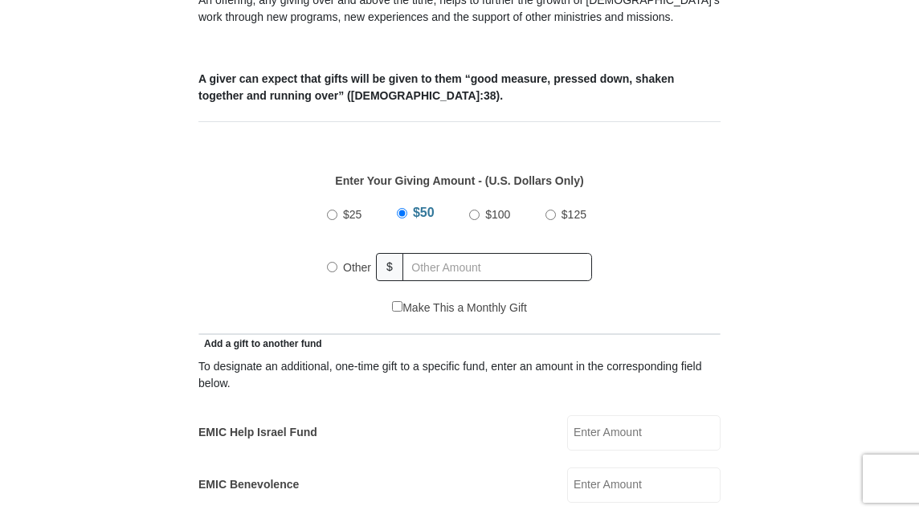
click at [332, 270] on input "Other" at bounding box center [332, 267] width 10 height 10
radio input "true"
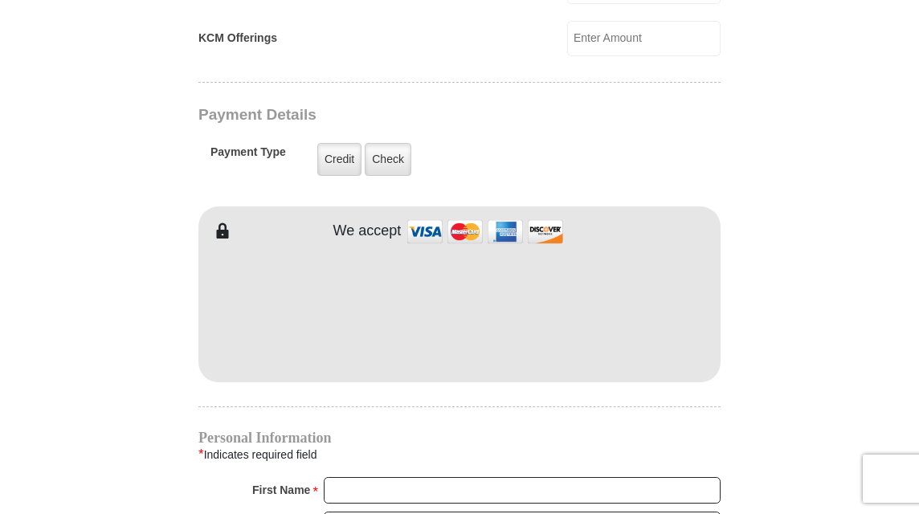
scroll to position [1200, 0]
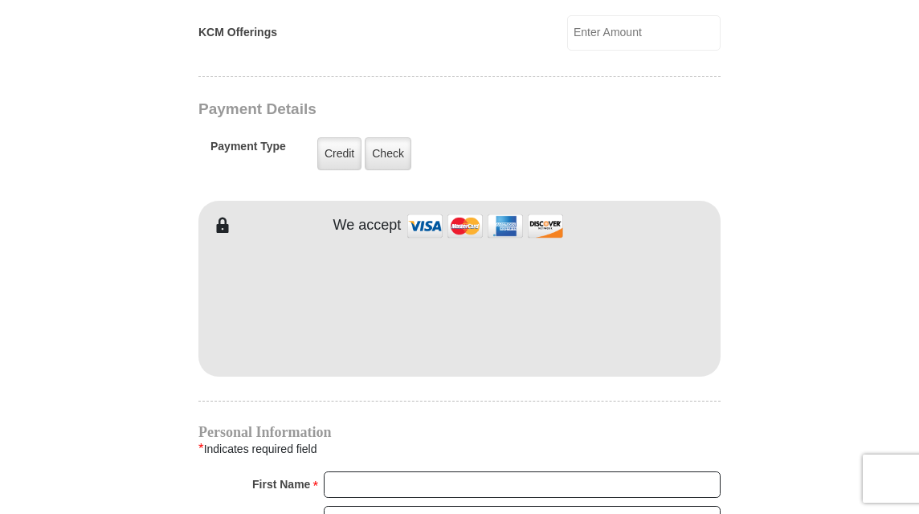
type input "169.00"
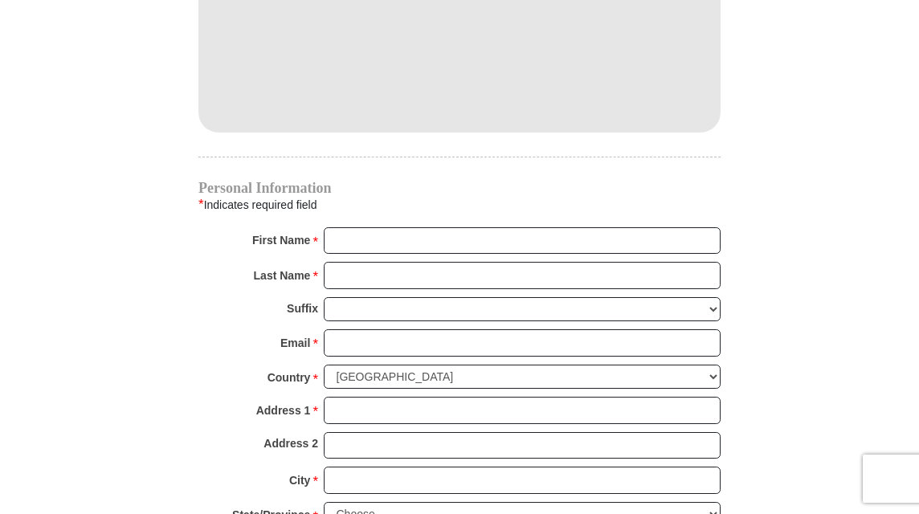
scroll to position [1445, 0]
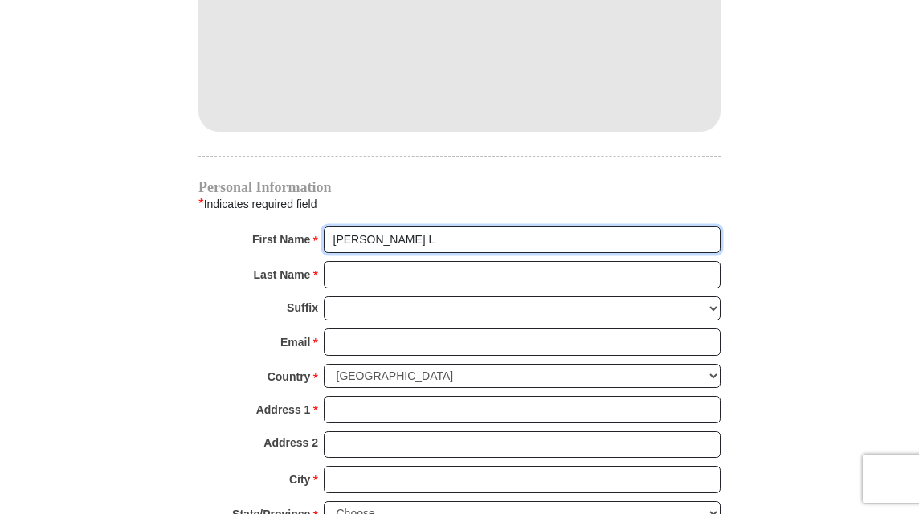
type input "Betsy L"
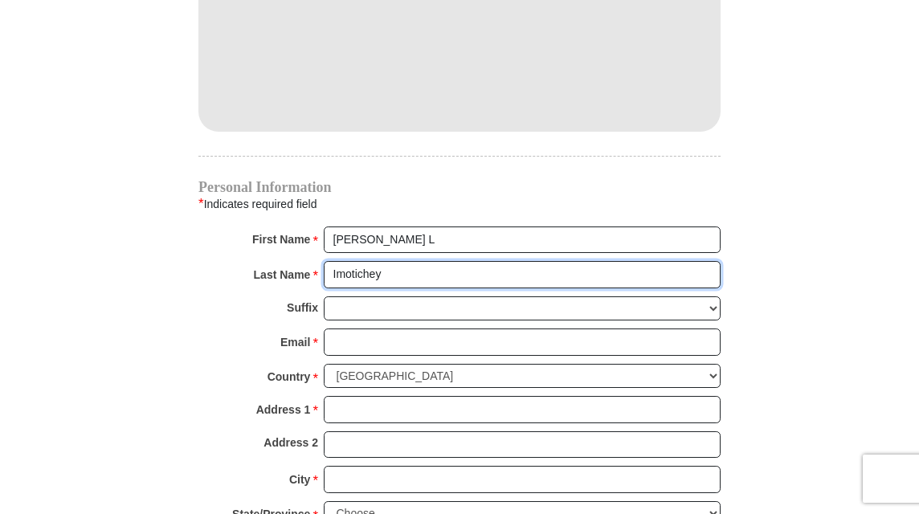
type input "Imotichey"
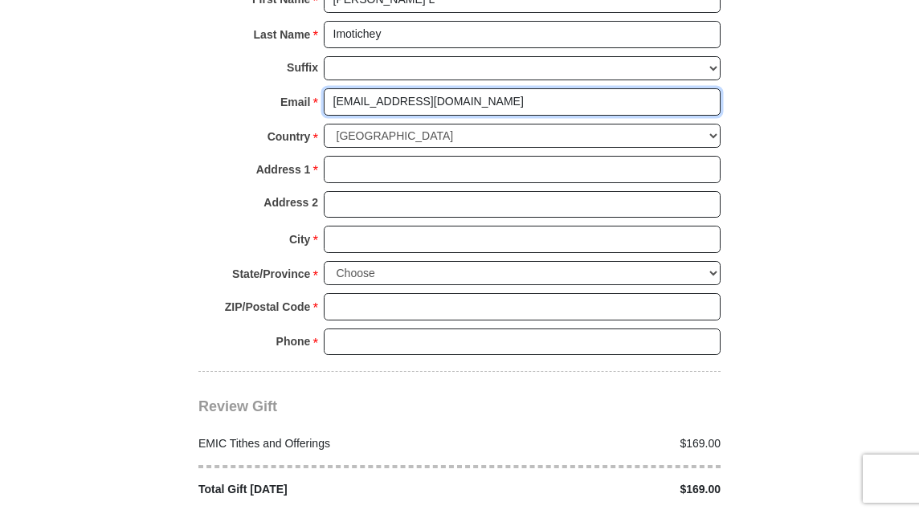
scroll to position [1686, 0]
type input "bimotichey@yahoo.com"
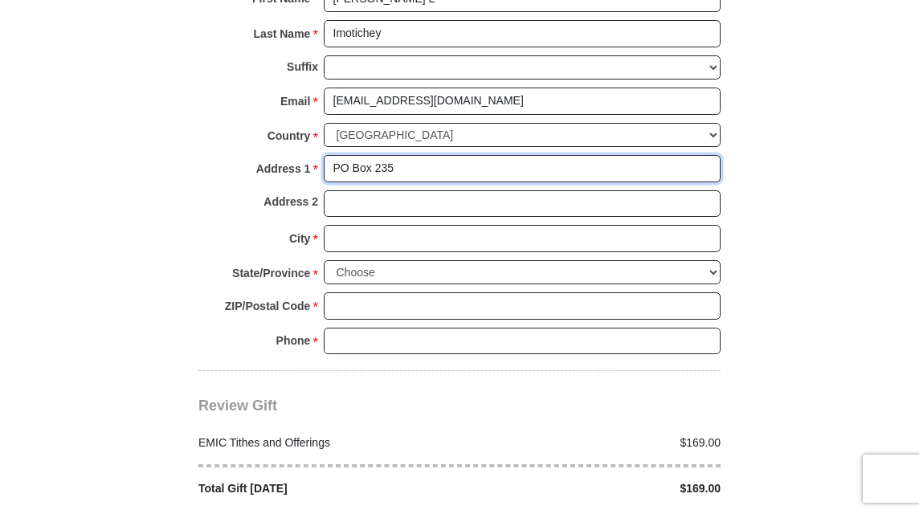
type input "PO Box 235"
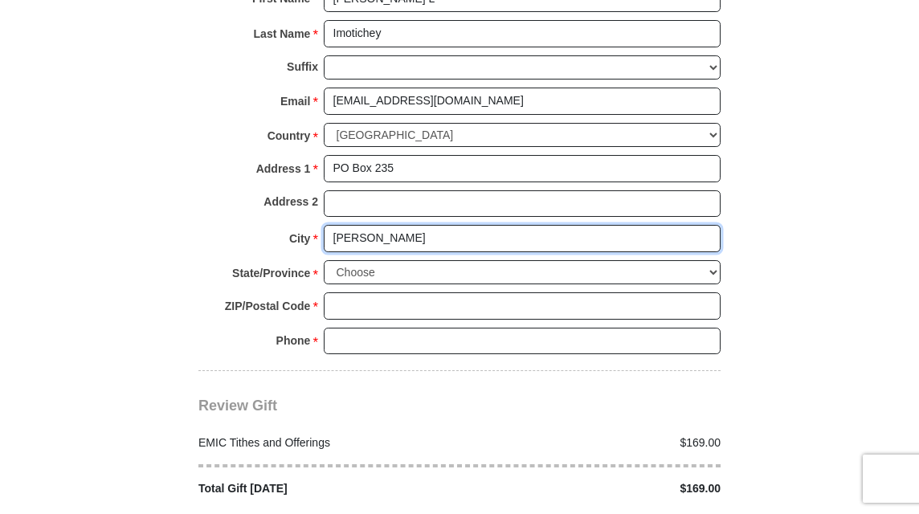
type input "Coleman"
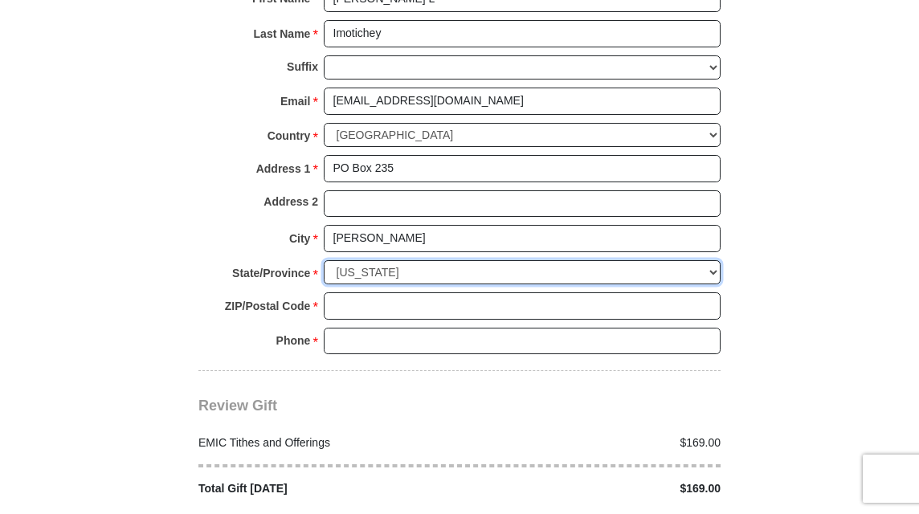
select select "OK"
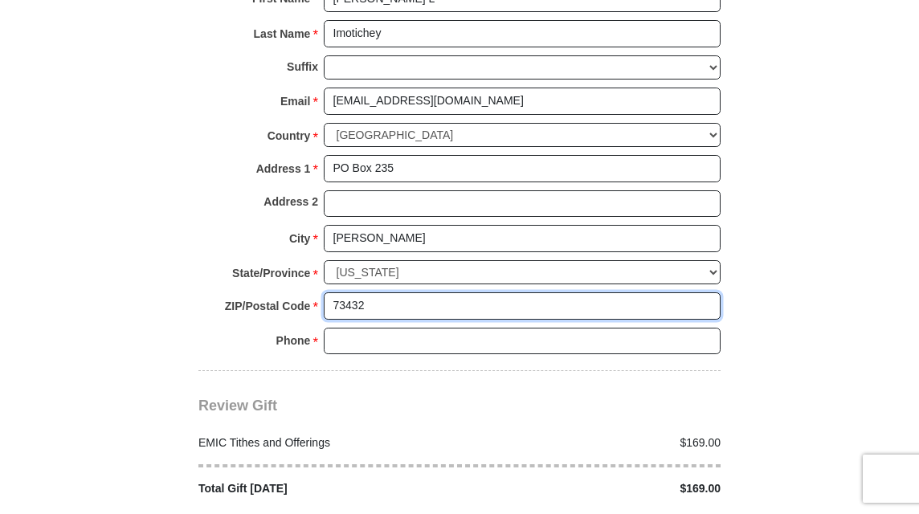
type input "73432"
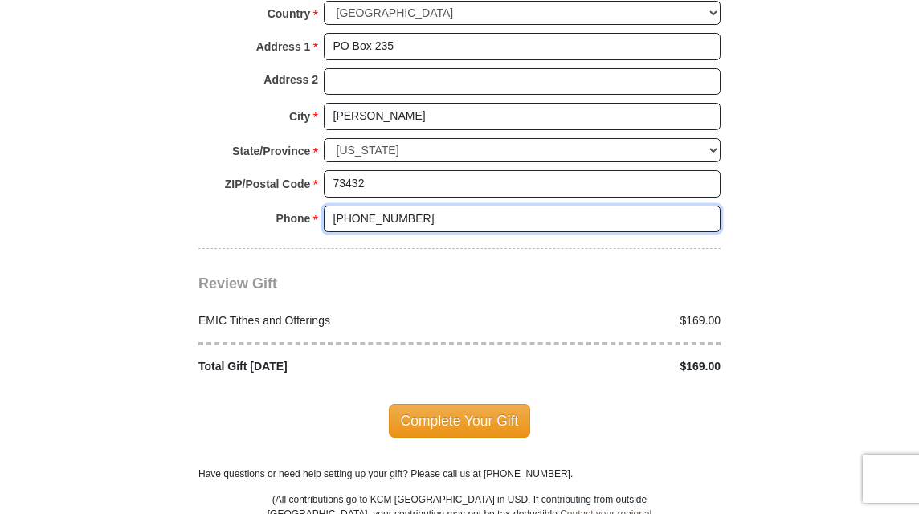
scroll to position [1818, 0]
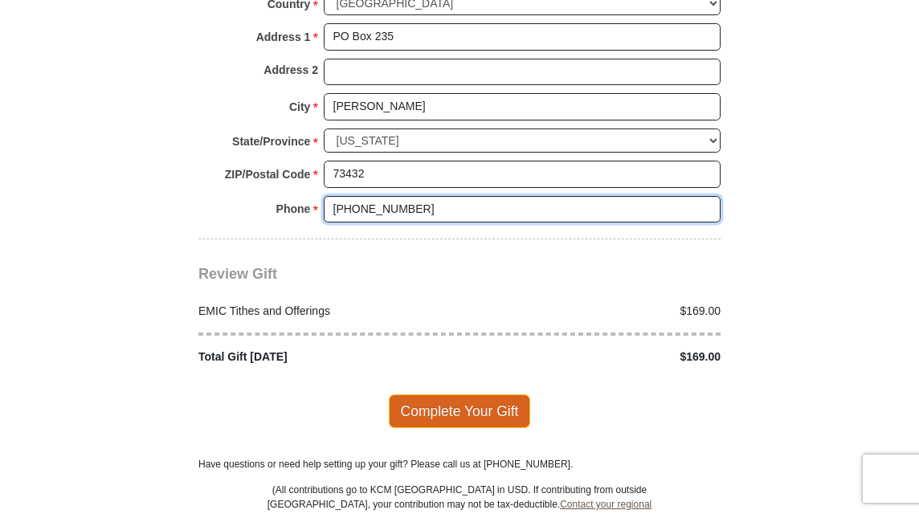
type input "615-967-4889"
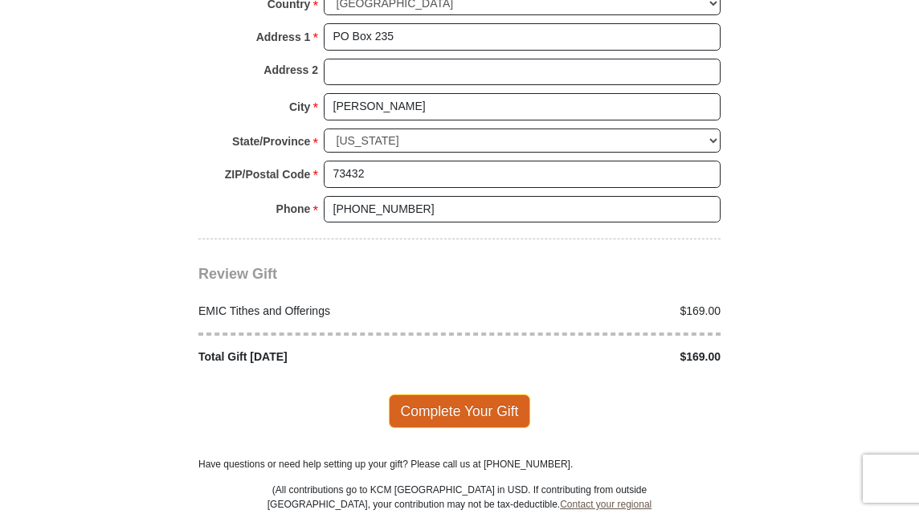
click at [454, 395] on span "Complete Your Gift" at bounding box center [460, 412] width 142 height 34
